Goal: Communication & Community: Participate in discussion

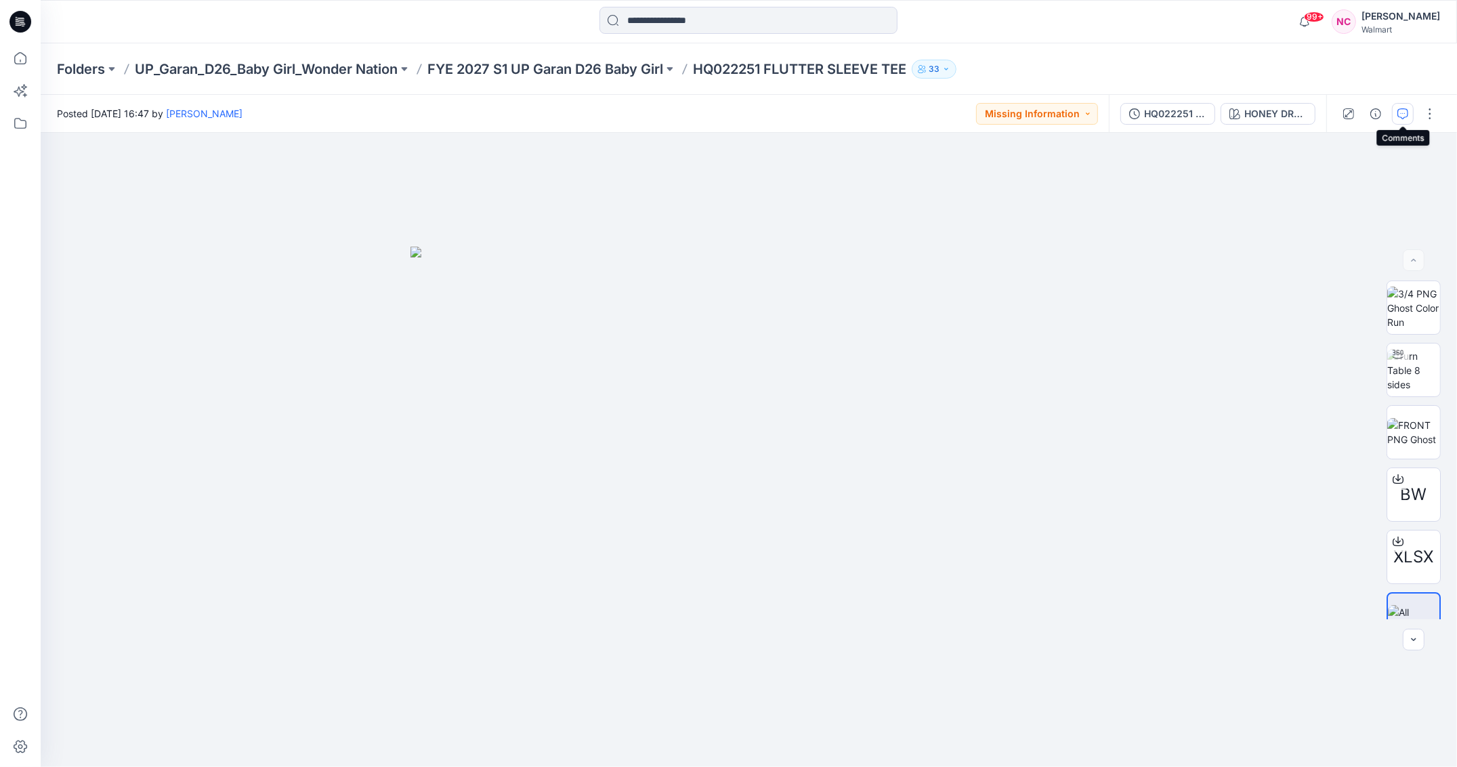
click at [1403, 116] on icon "button" at bounding box center [1403, 113] width 11 height 11
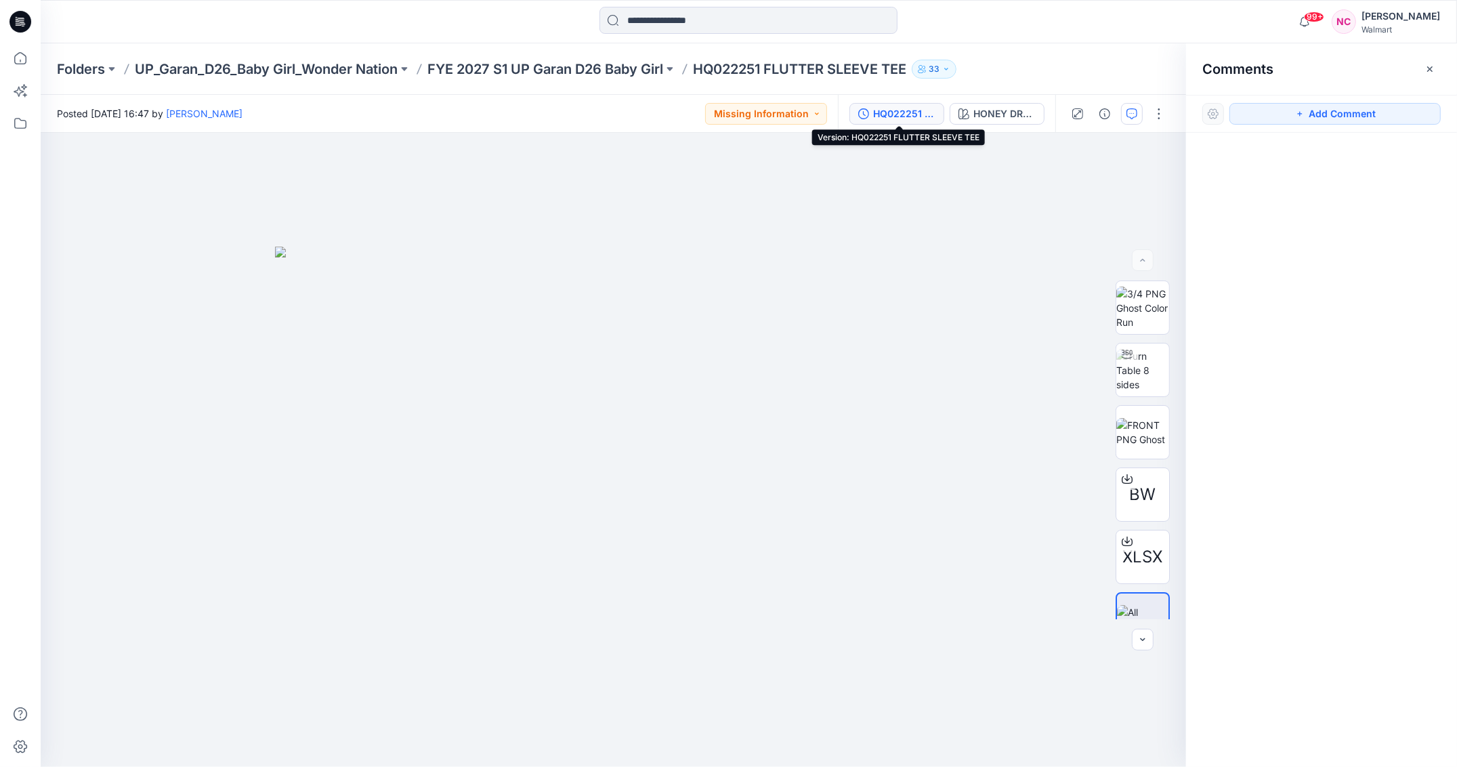
click at [888, 117] on div "HQ022251 FLUTTER SLEEVE TEE" at bounding box center [904, 113] width 62 height 15
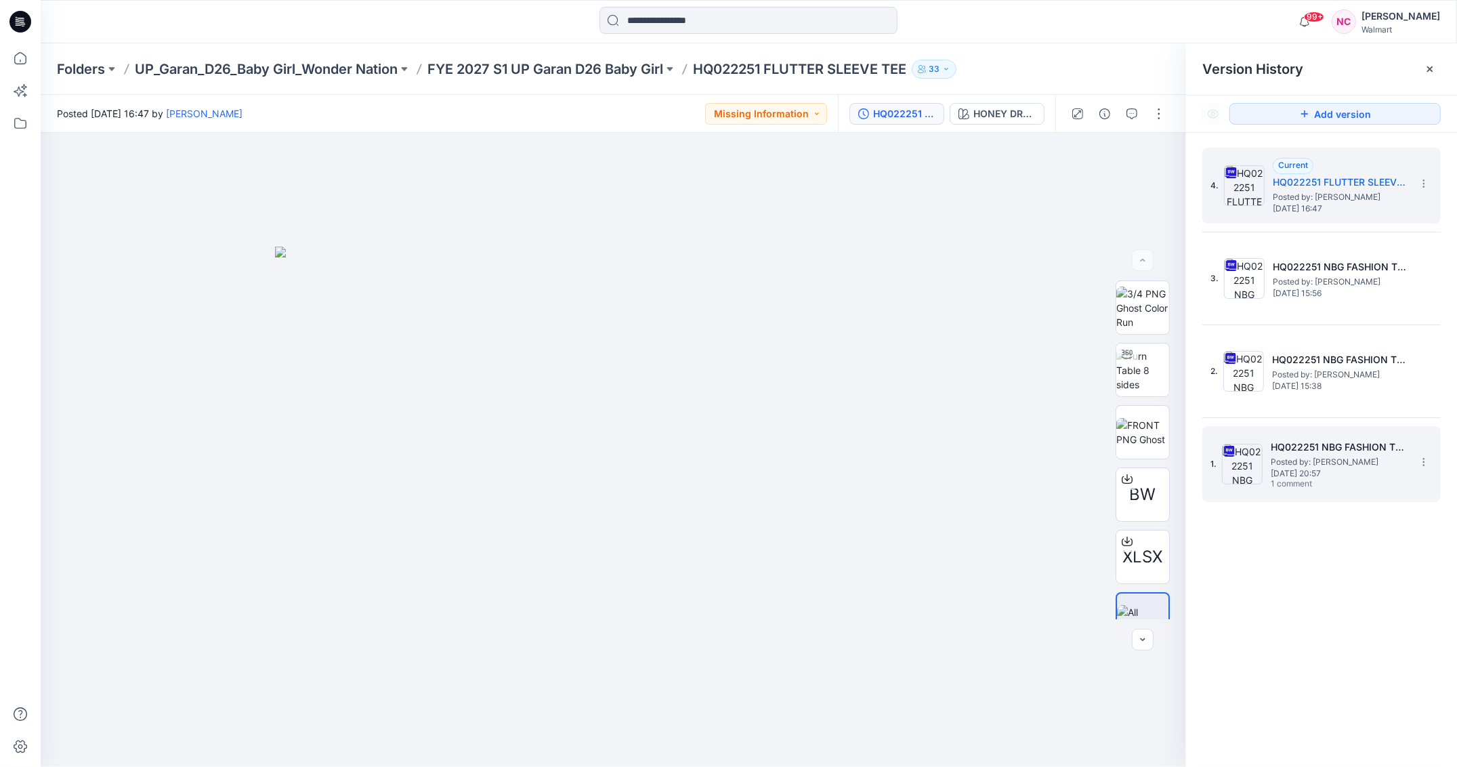
click at [1341, 479] on span "1 comment" at bounding box center [1318, 484] width 95 height 11
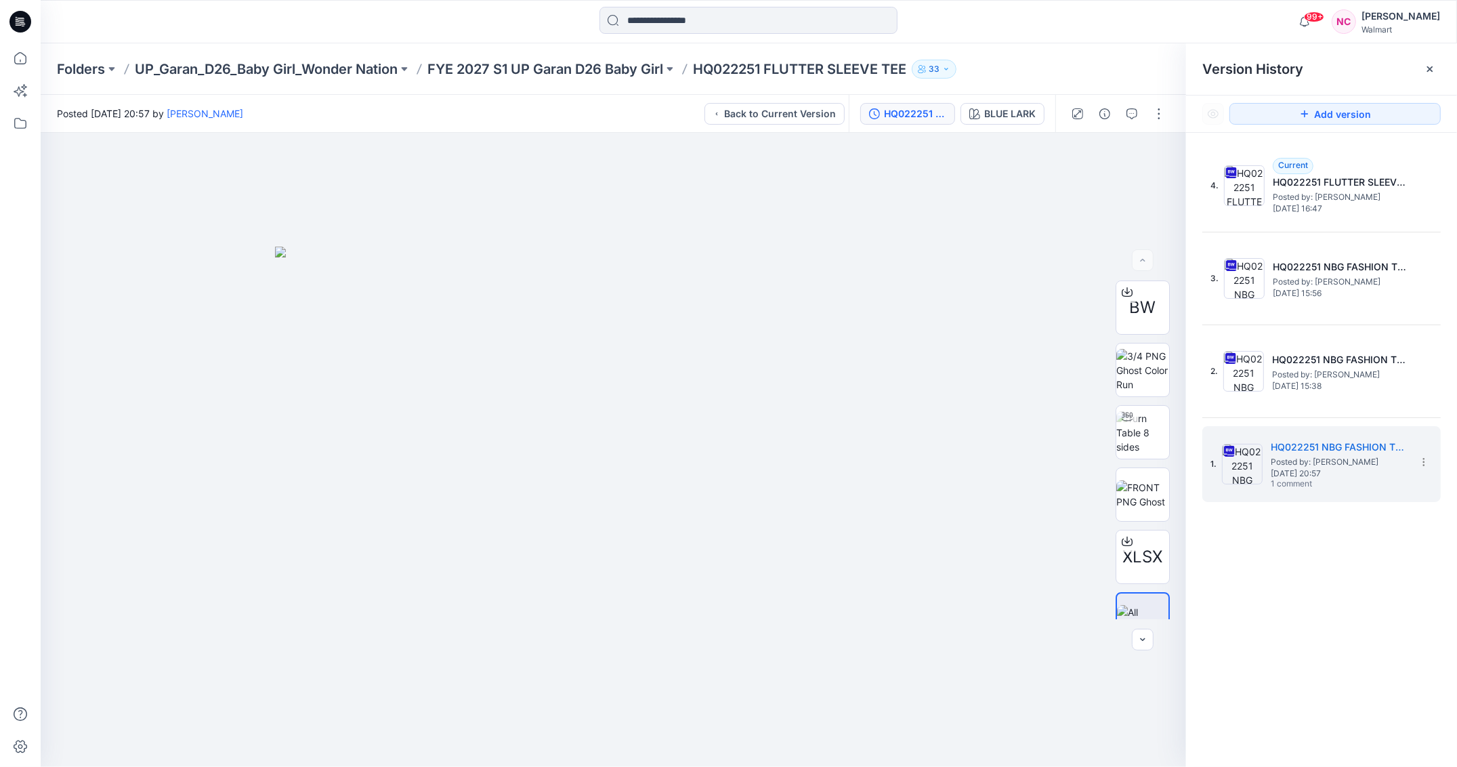
click at [1115, 60] on div "Folders UP_Garan_D26_Baby Girl_Wonder Nation FYE 2027 S1 UP Garan D26 Baby Girl…" at bounding box center [696, 69] width 1278 height 19
click at [1133, 112] on icon "button" at bounding box center [1132, 113] width 11 height 11
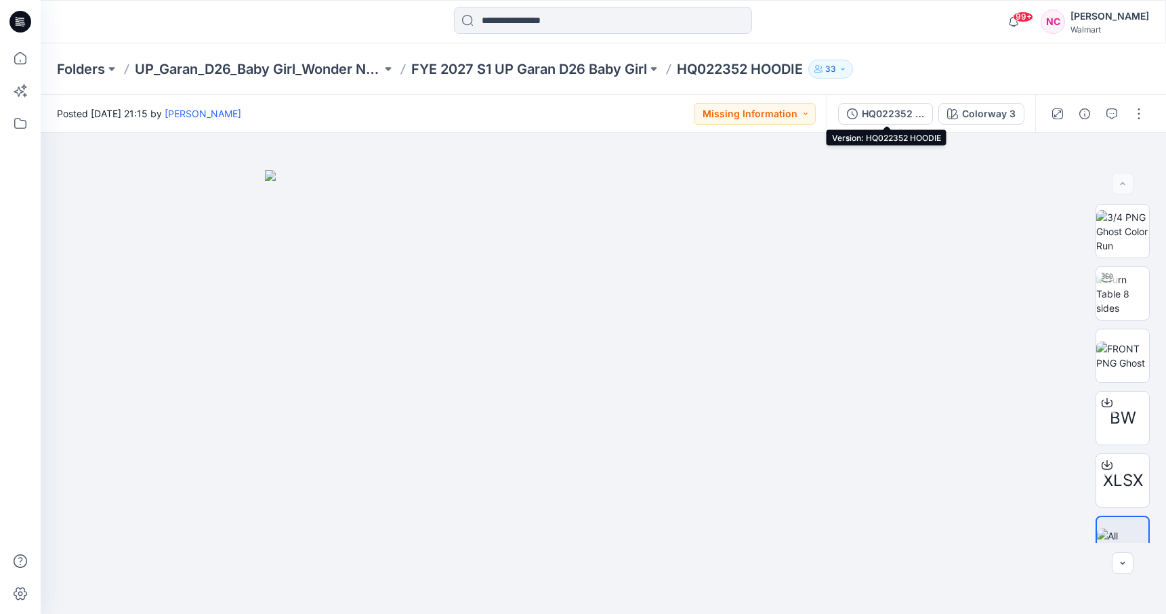
drag, startPoint x: 893, startPoint y: 106, endPoint x: 879, endPoint y: 109, distance: 14.5
click at [887, 108] on div "HQ022352 HOODIE" at bounding box center [893, 113] width 62 height 15
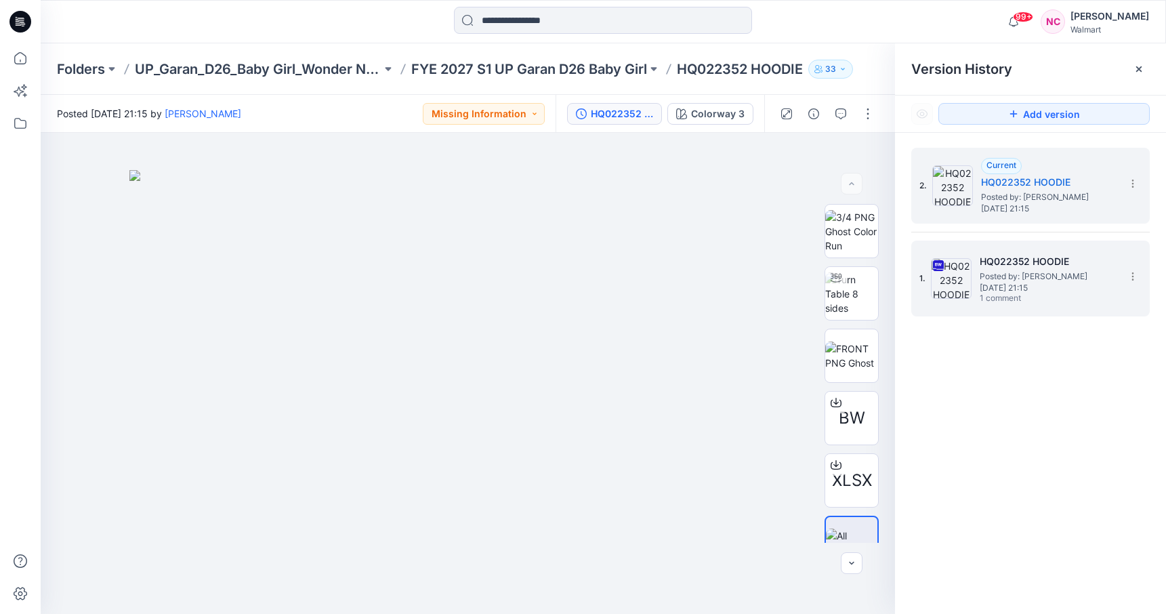
click at [988, 295] on span "1 comment" at bounding box center [1027, 298] width 95 height 11
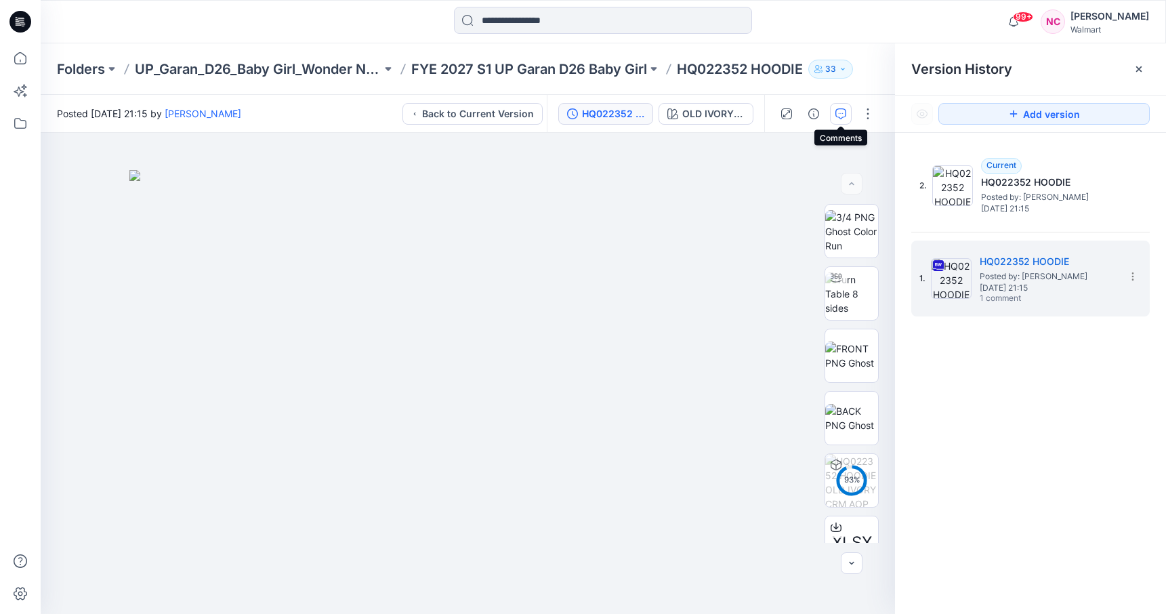
click at [839, 119] on button "button" at bounding box center [841, 114] width 22 height 22
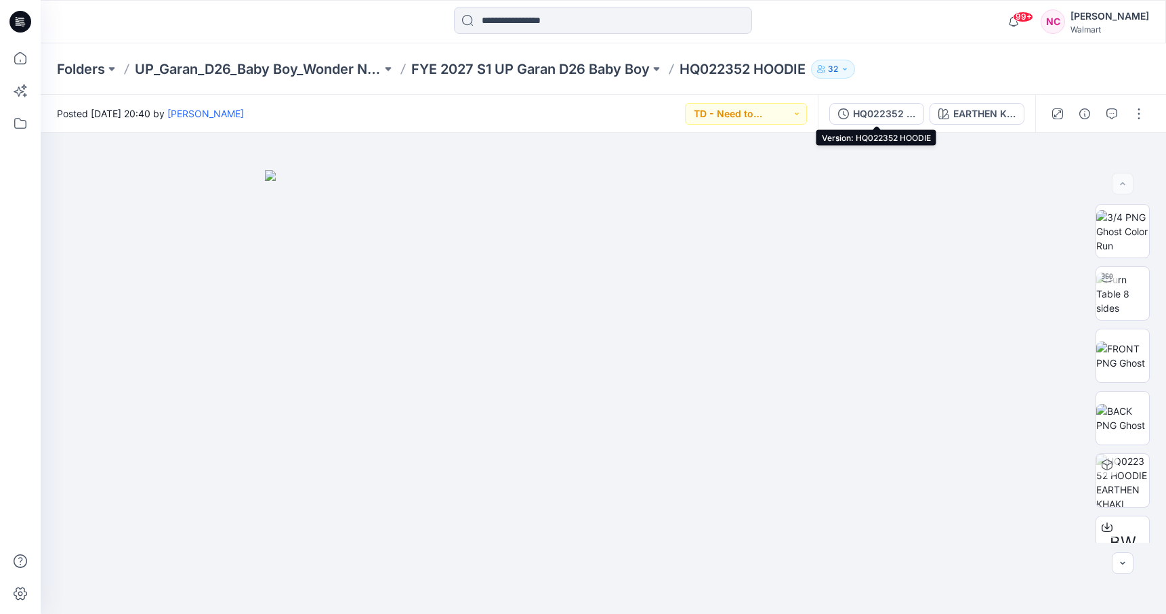
click at [883, 116] on div "HQ022352 HOODIE" at bounding box center [884, 113] width 62 height 15
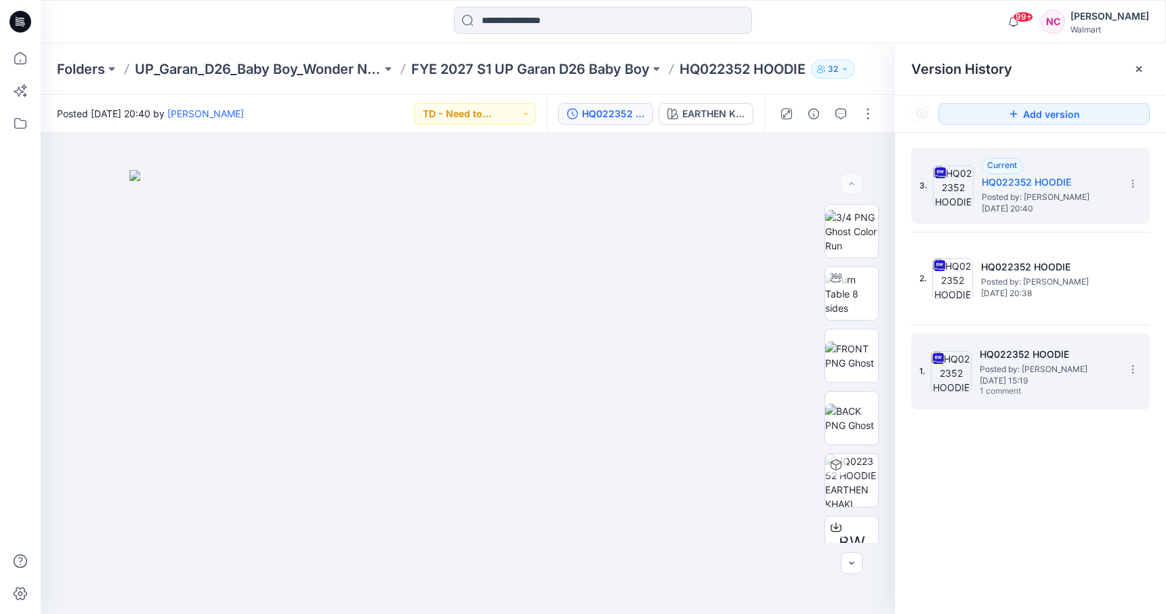
click at [983, 400] on div "1. HQ022352 HOODIE Posted by: [PERSON_NAME] [DATE] 15:19 1 comment" at bounding box center [1020, 371] width 203 height 65
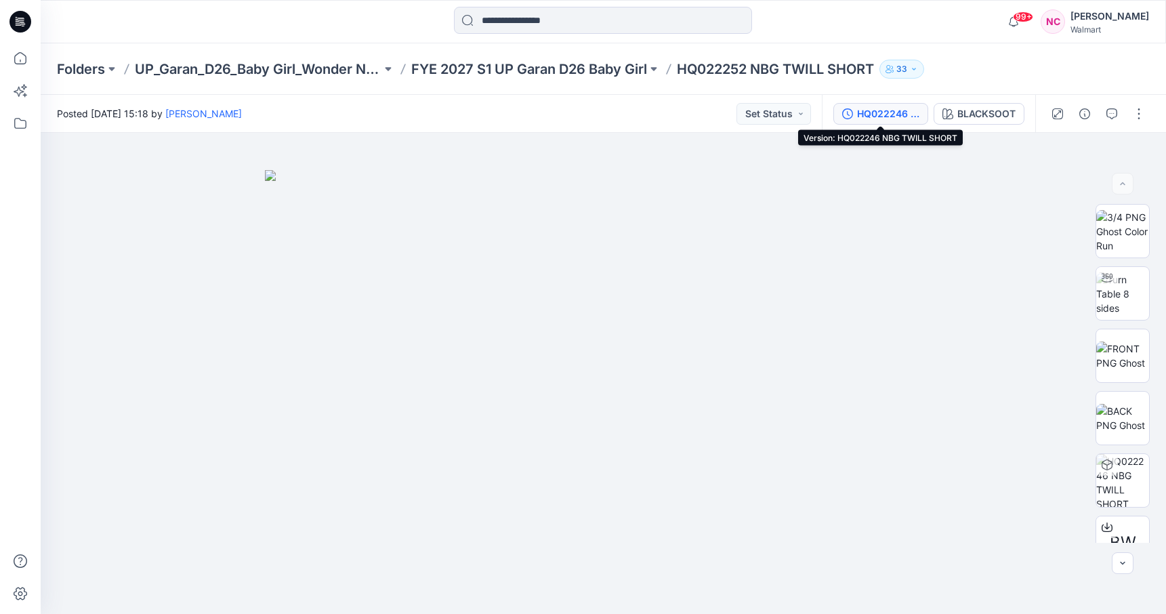
click at [890, 104] on button "HQ022246 NBG TWILL SHORT" at bounding box center [880, 114] width 95 height 22
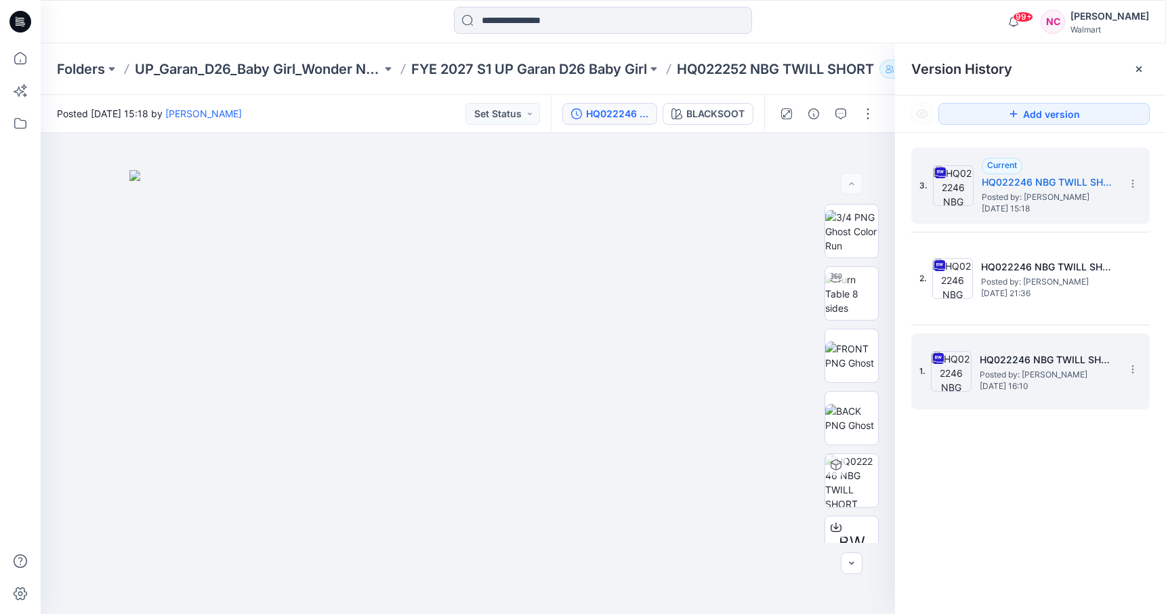
click at [1009, 369] on span "Posted by: Nick Cowan" at bounding box center [1048, 375] width 136 height 14
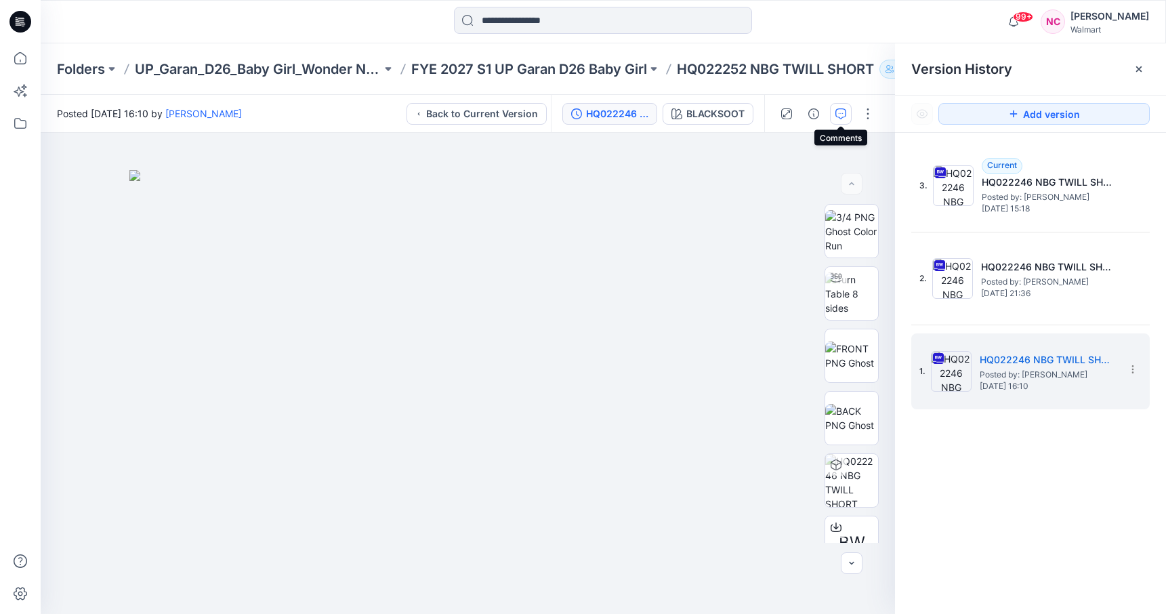
click at [842, 115] on icon "button" at bounding box center [840, 113] width 11 height 11
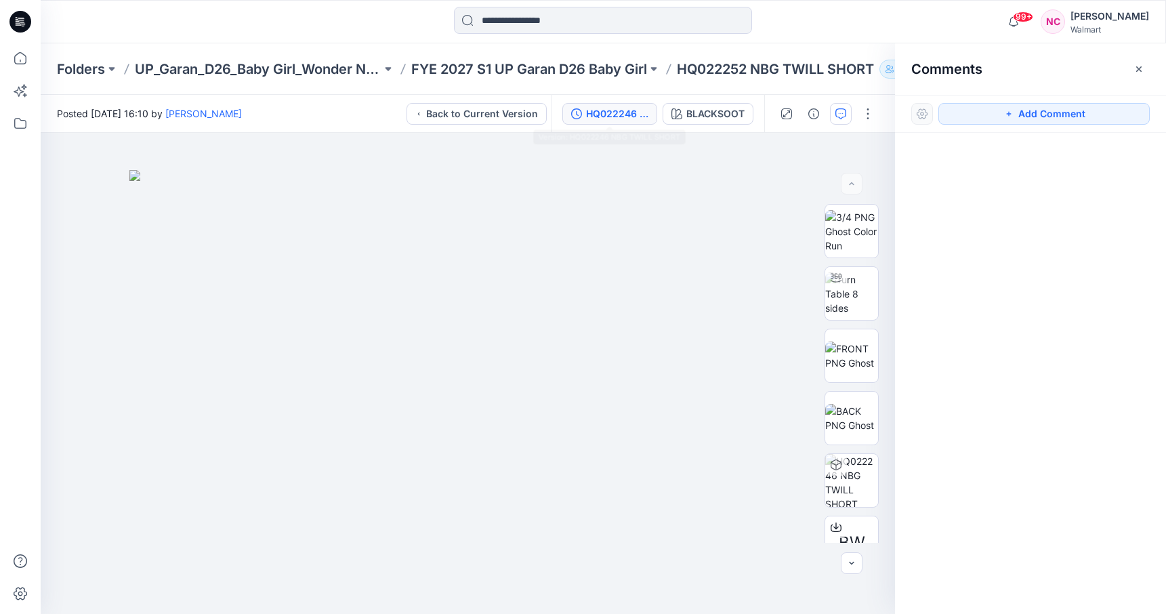
click at [577, 109] on icon "button" at bounding box center [576, 113] width 11 height 11
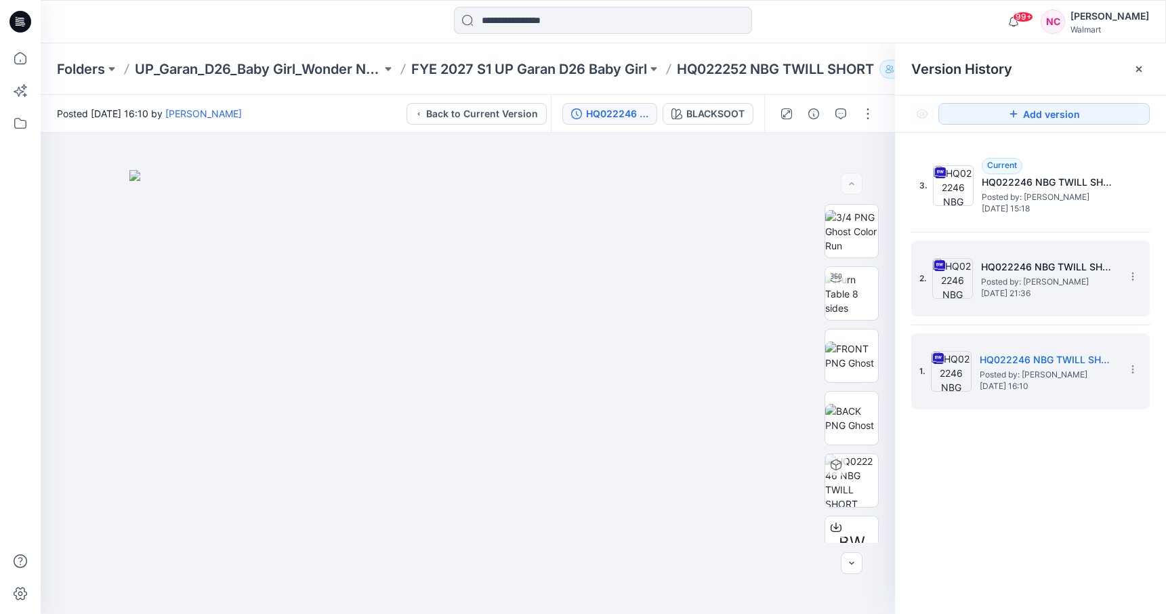
click at [1022, 286] on span "Posted by: [PERSON_NAME]" at bounding box center [1049, 282] width 136 height 14
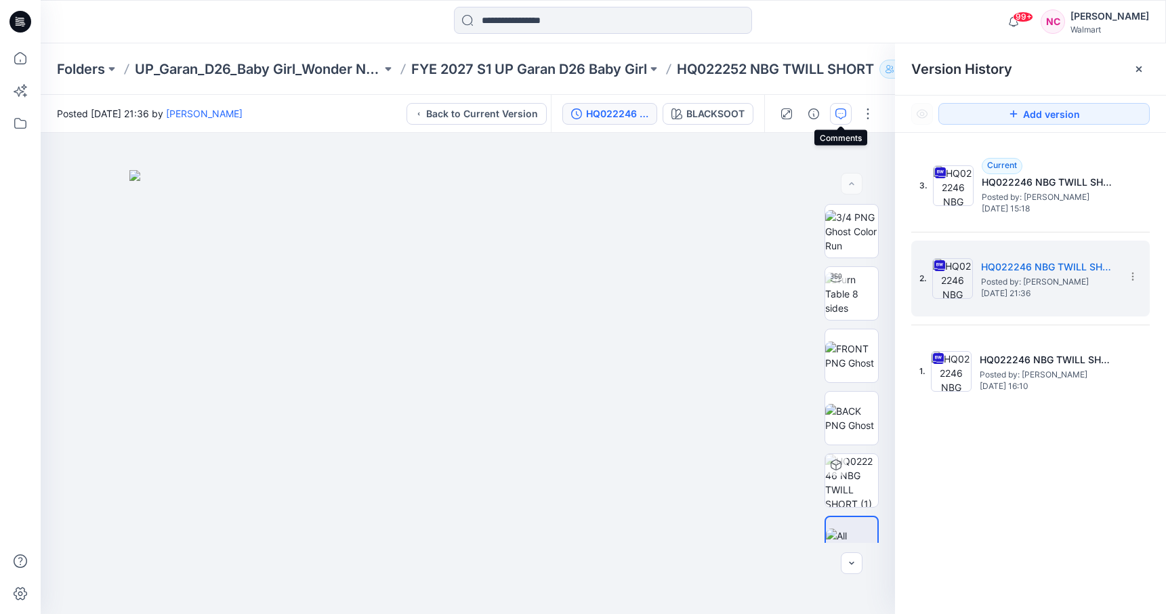
click at [843, 110] on icon "button" at bounding box center [840, 113] width 11 height 11
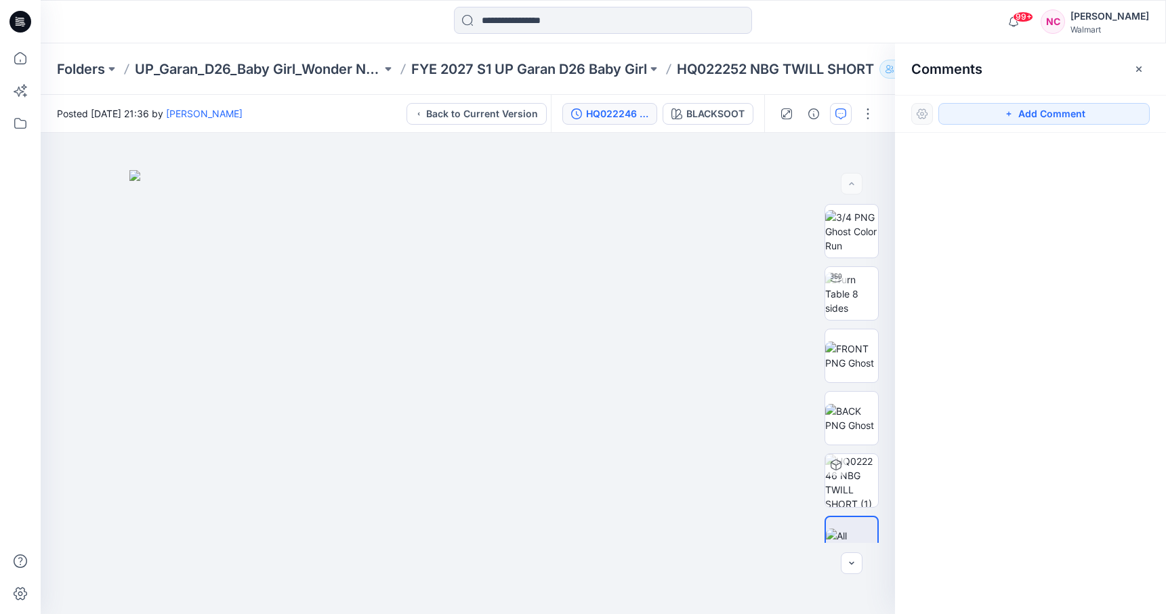
click at [603, 110] on div "HQ022246 NBG TWILL SHORT (1)" at bounding box center [617, 113] width 62 height 15
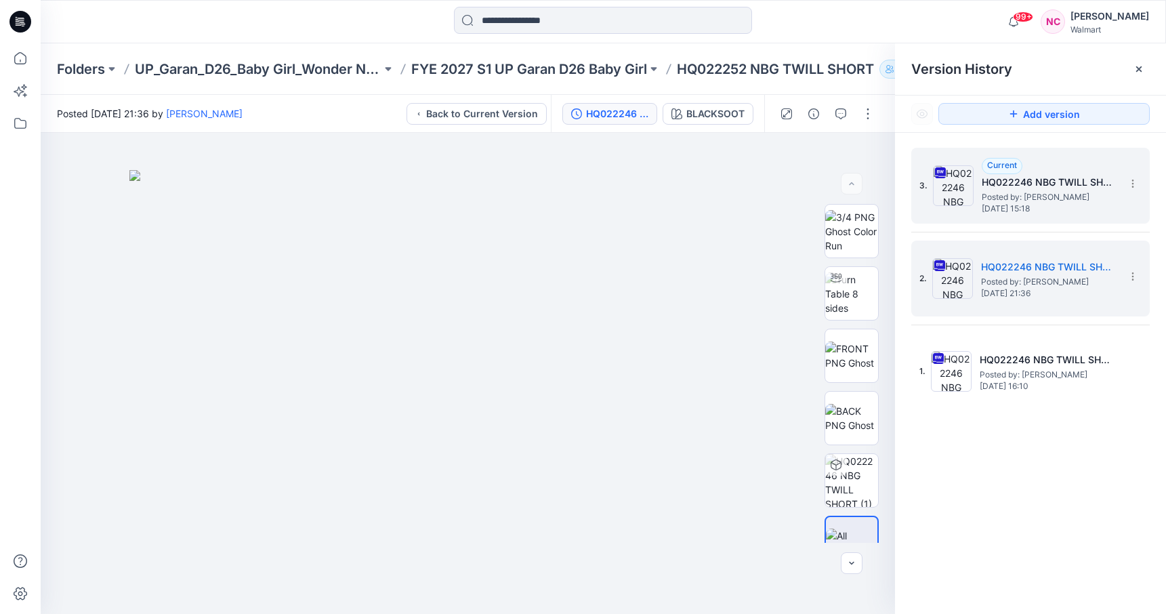
click at [1068, 205] on span "Friday, August 08, 2025 15:18" at bounding box center [1050, 208] width 136 height 9
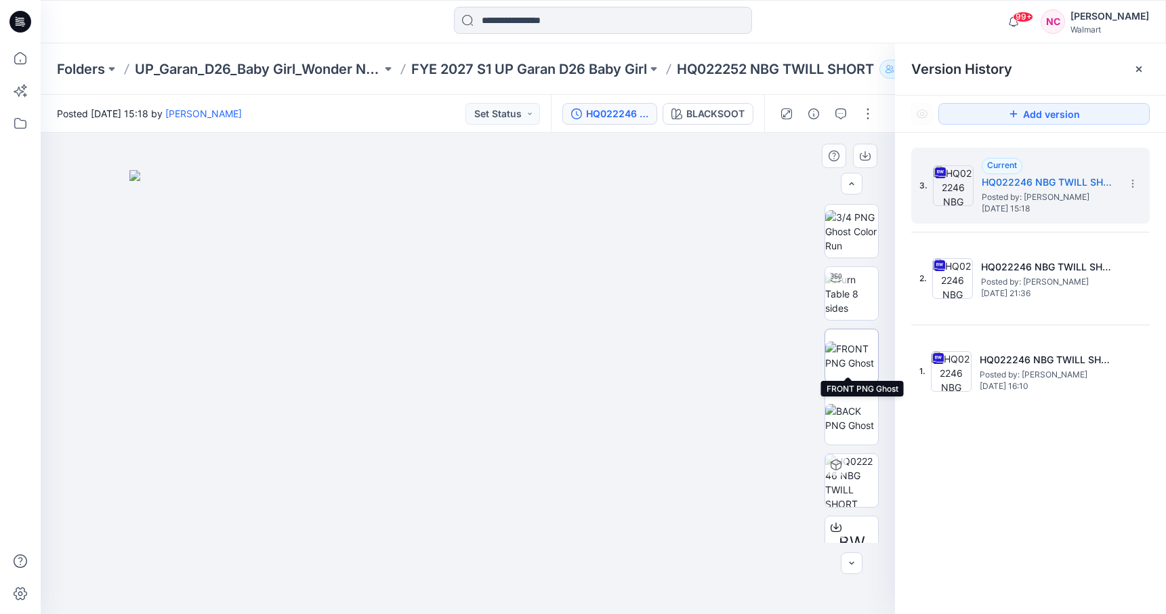
scroll to position [89, 0]
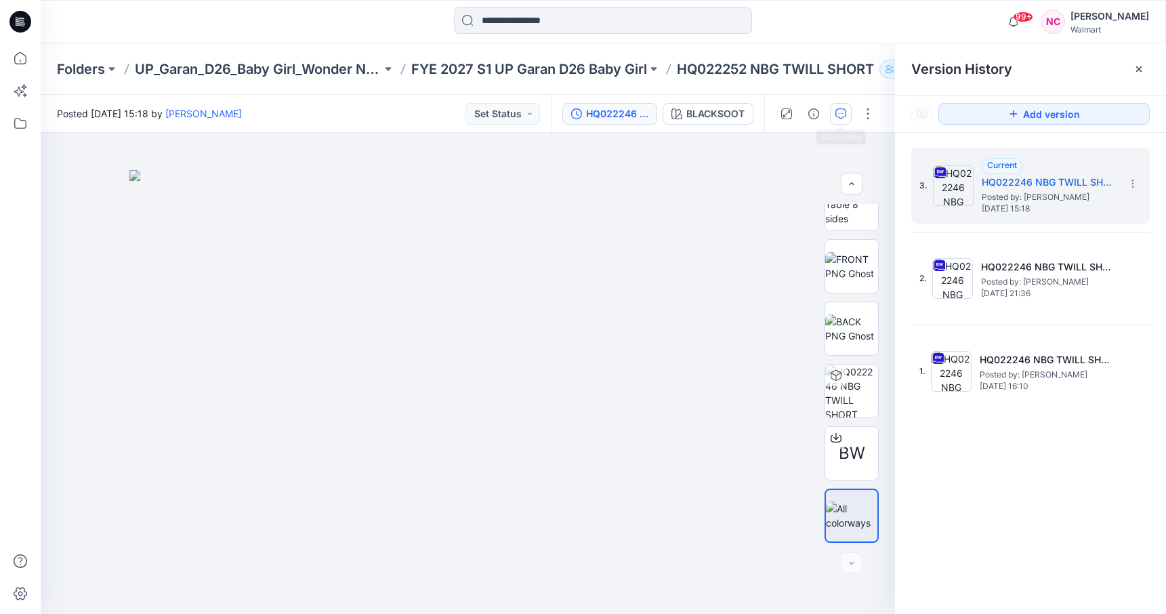
click at [841, 105] on button "button" at bounding box center [841, 114] width 22 height 22
